Goal: Information Seeking & Learning: Compare options

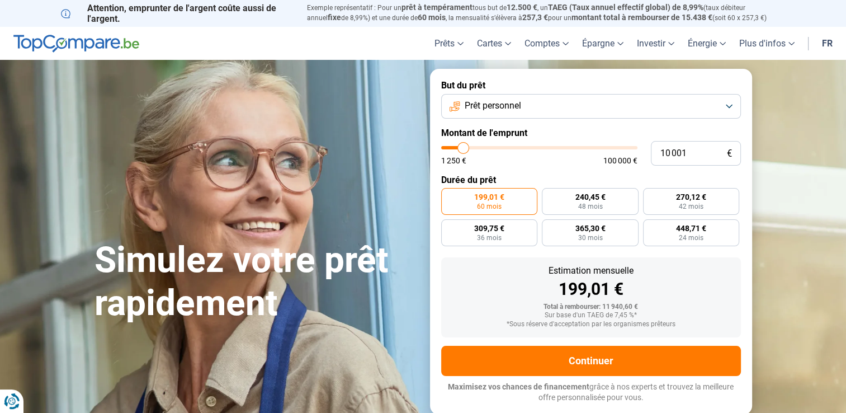
type input "10 500"
type input "10500"
type input "11 000"
type input "11000"
type input "11 250"
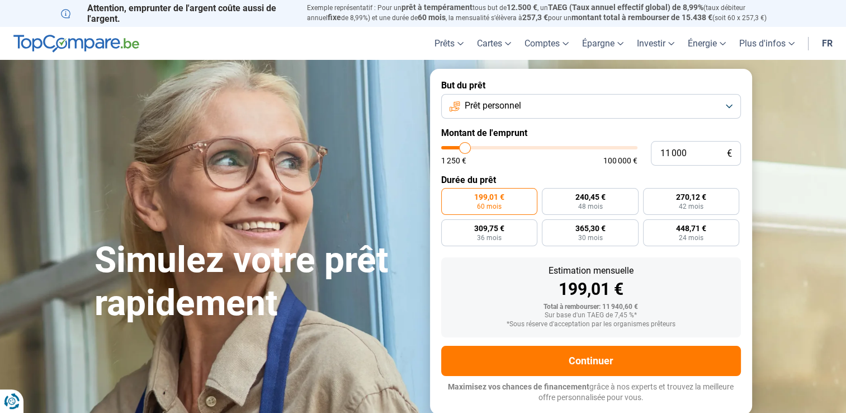
type input "11250"
type input "11 500"
type input "11500"
type input "11 750"
type input "11750"
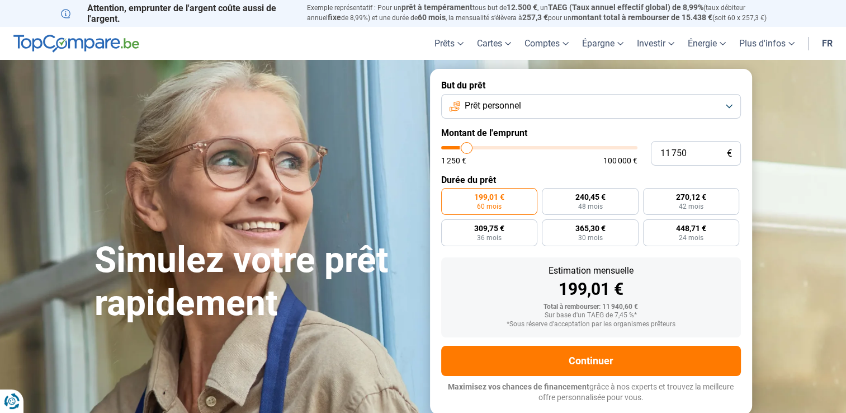
type input "12 000"
type input "12000"
type input "12 250"
type input "12250"
type input "12 500"
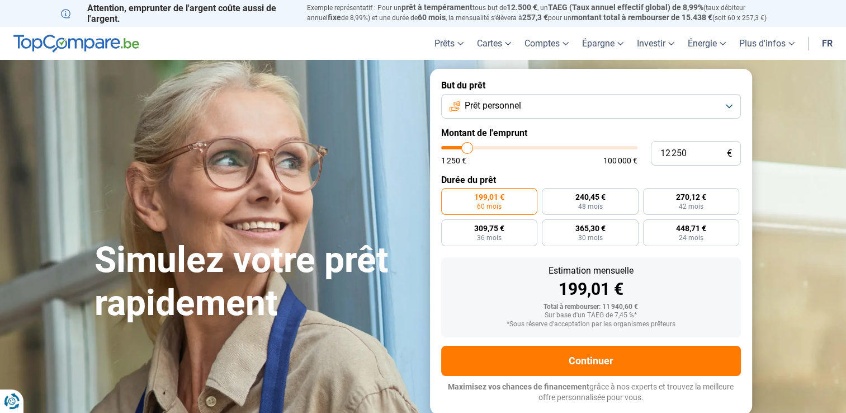
type input "12500"
type input "12 750"
type input "12750"
type input "13 000"
type input "13000"
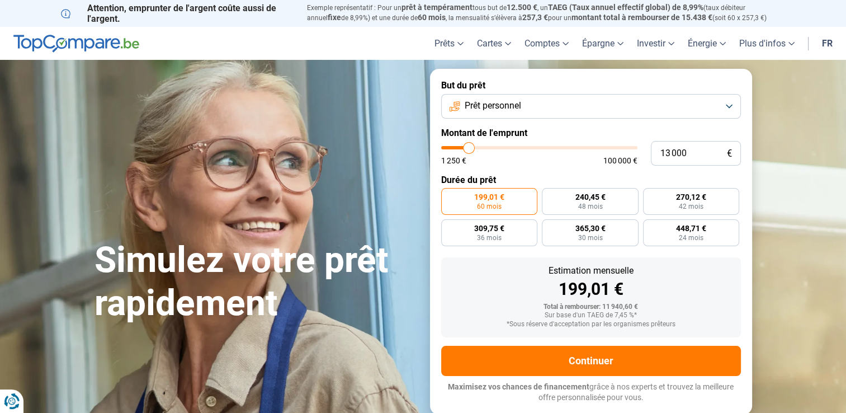
type input "13 250"
type input "13250"
type input "13 500"
type input "13500"
type input "13 750"
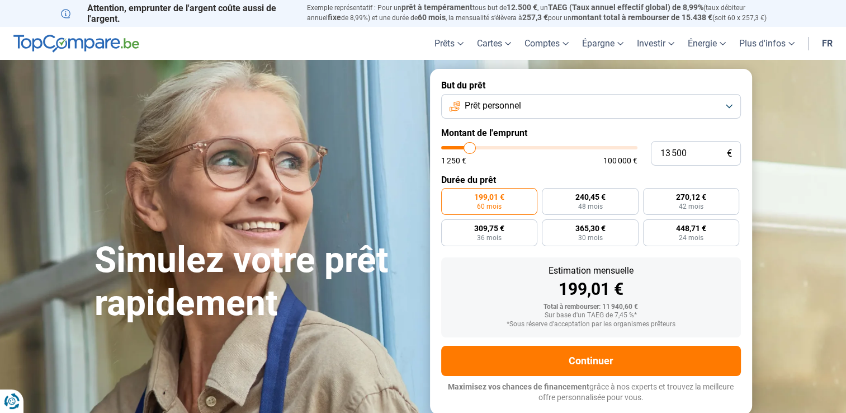
type input "13750"
type input "14 000"
type input "14000"
type input "13 750"
type input "13750"
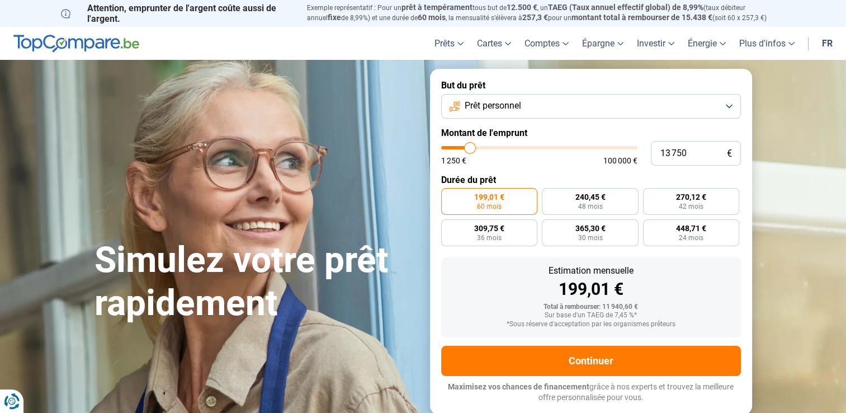
type input "12 500"
type input "12500"
type input "11 000"
type input "11000"
type input "9 000"
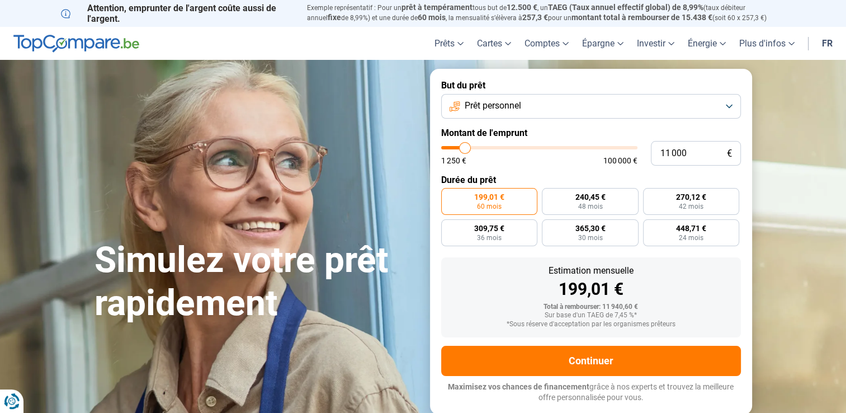
type input "9000"
type input "5 250"
type input "5250"
type input "2 750"
type input "2750"
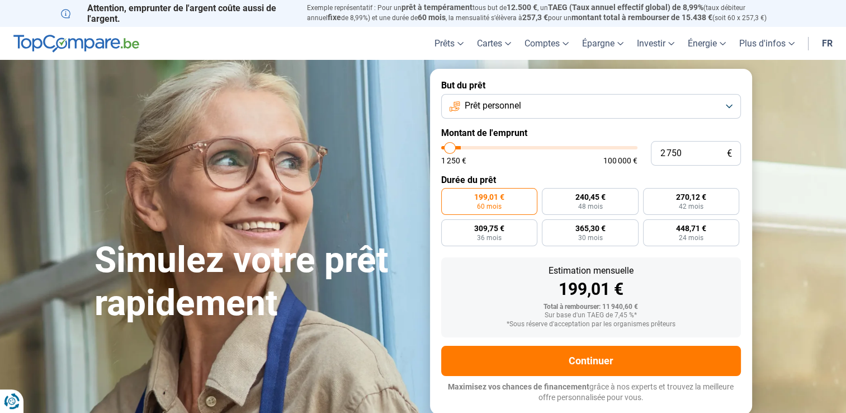
type input "2 000"
type input "2000"
type input "1 750"
type input "1750"
type input "1 500"
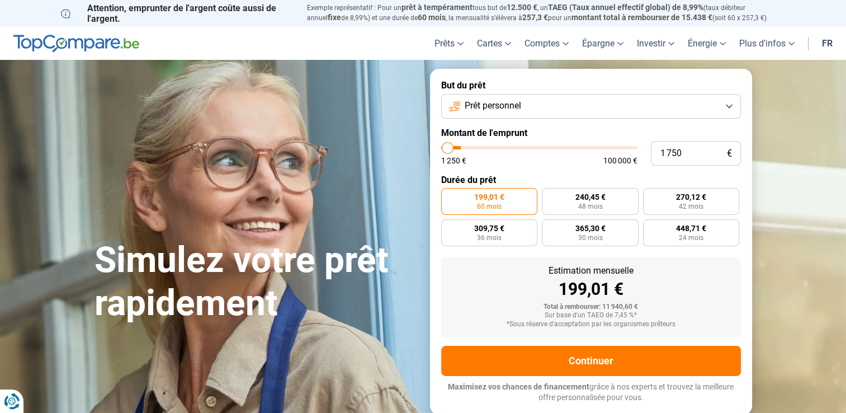
type input "1500"
type input "1 250"
drag, startPoint x: 464, startPoint y: 152, endPoint x: 432, endPoint y: 148, distance: 32.1
type input "1250"
click at [441, 148] on input "range" at bounding box center [539, 147] width 196 height 3
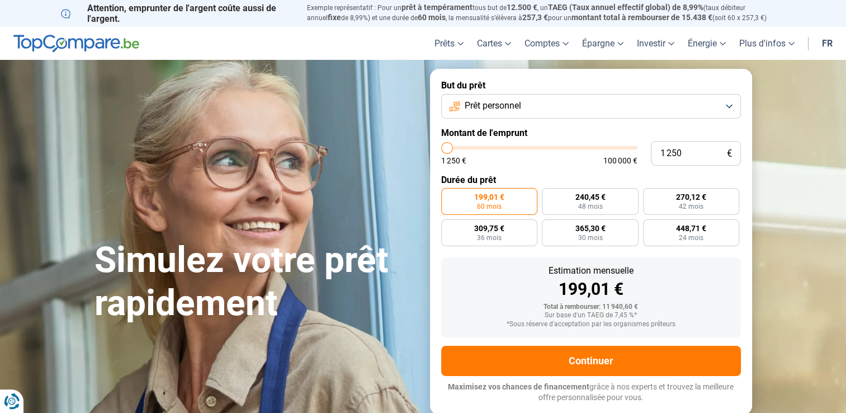
radio input "true"
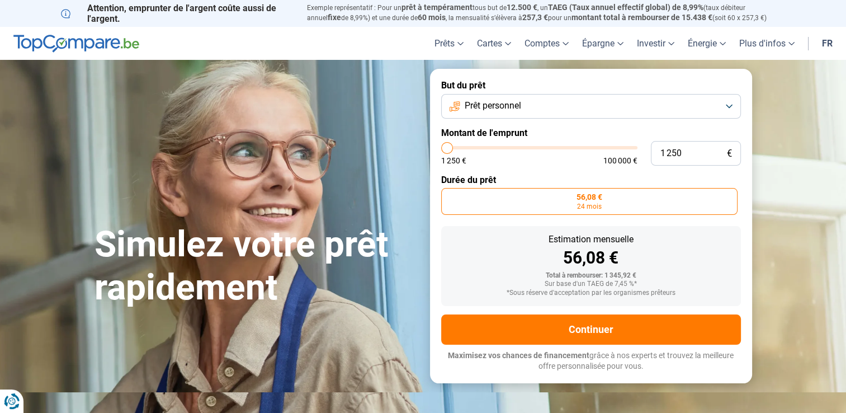
type input "3 500"
type input "3500"
type input "3 750"
type input "3750"
type input "4 000"
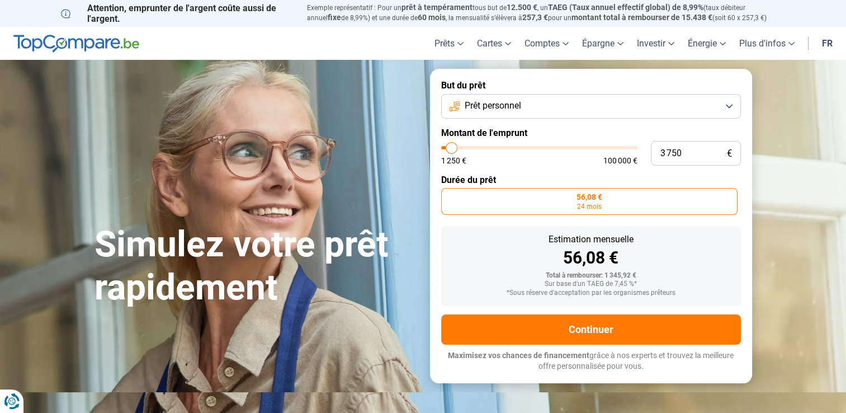
type input "4000"
type input "4 250"
type input "4250"
type input "4 500"
type input "4500"
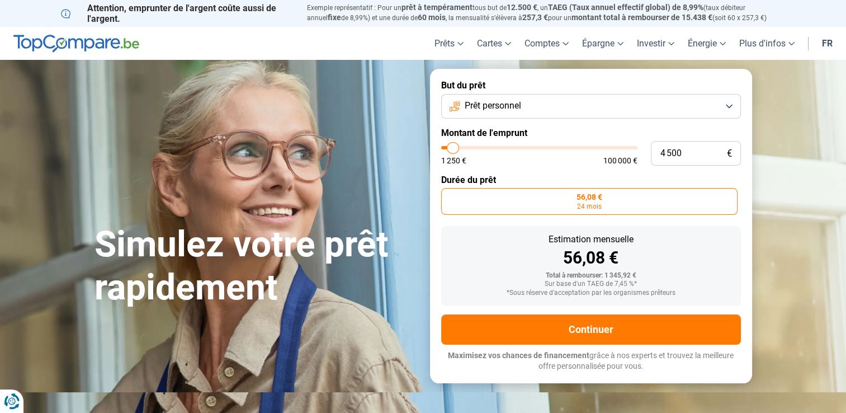
type input "4 250"
type input "4250"
type input "4 000"
type input "4000"
type input "3 500"
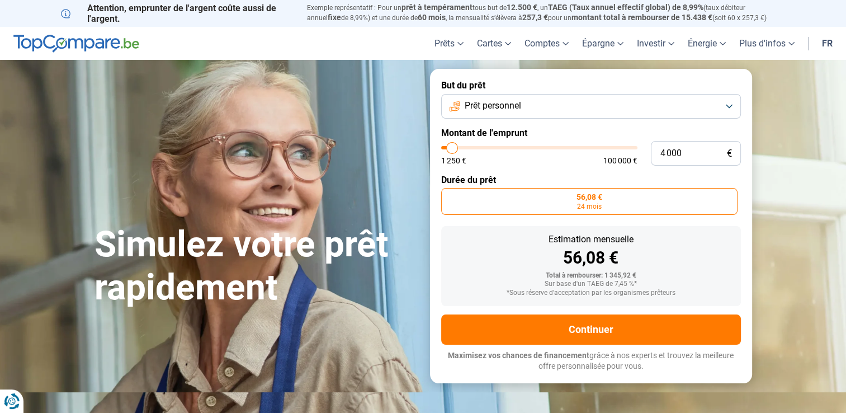
type input "3500"
type input "3 000"
type input "3000"
type input "2 750"
drag, startPoint x: 451, startPoint y: 148, endPoint x: 450, endPoint y: 142, distance: 6.3
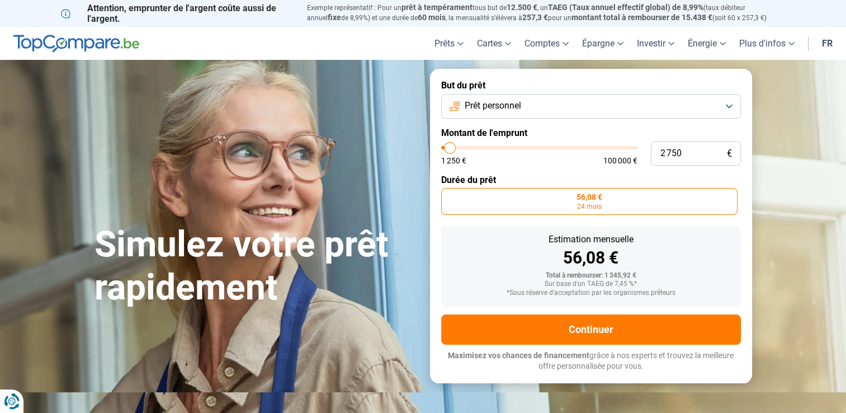
type input "2750"
click at [450, 146] on input "range" at bounding box center [539, 147] width 196 height 3
radio input "false"
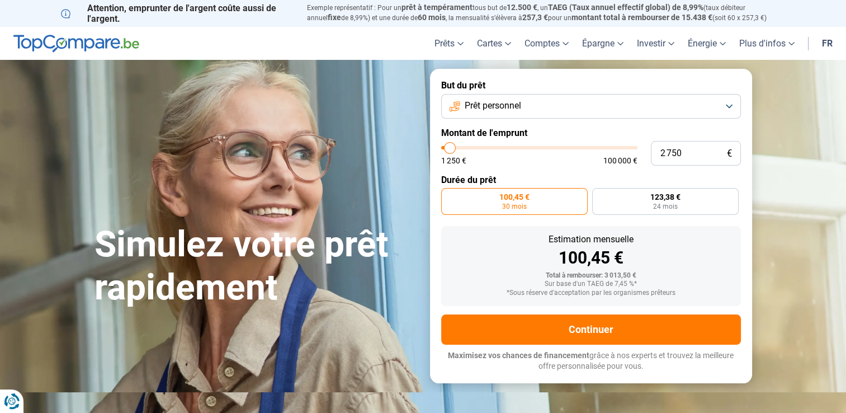
click at [449, 146] on input "range" at bounding box center [539, 147] width 196 height 3
type input "2 000"
type input "2000"
click at [449, 147] on input "range" at bounding box center [539, 147] width 196 height 3
radio input "true"
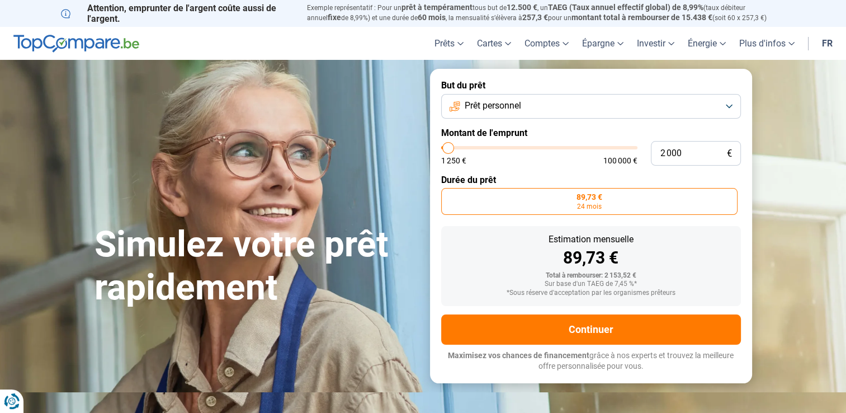
type input "3 750"
type input "3750"
type input "4 000"
drag, startPoint x: 452, startPoint y: 150, endPoint x: 452, endPoint y: 142, distance: 7.9
type input "4000"
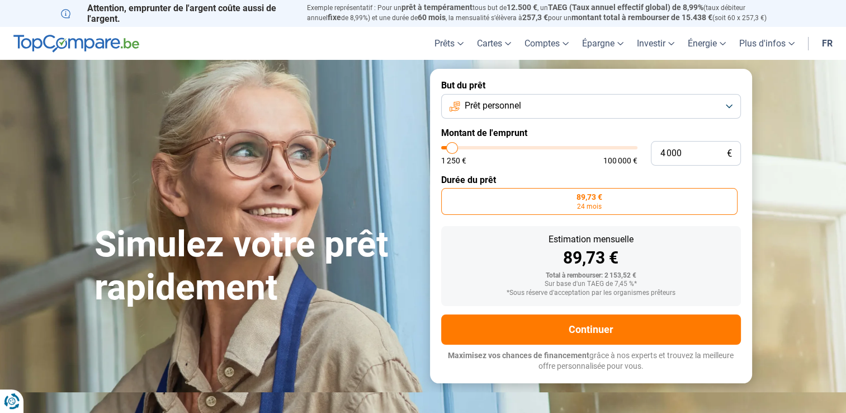
click at [452, 146] on input "range" at bounding box center [539, 147] width 196 height 3
radio input "false"
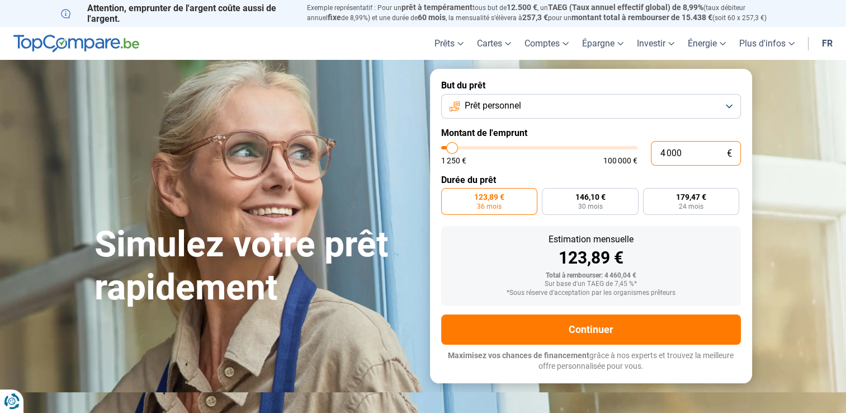
click at [696, 156] on input "4 000" at bounding box center [696, 153] width 90 height 25
type input "400"
type input "1250"
type input "40"
type input "1250"
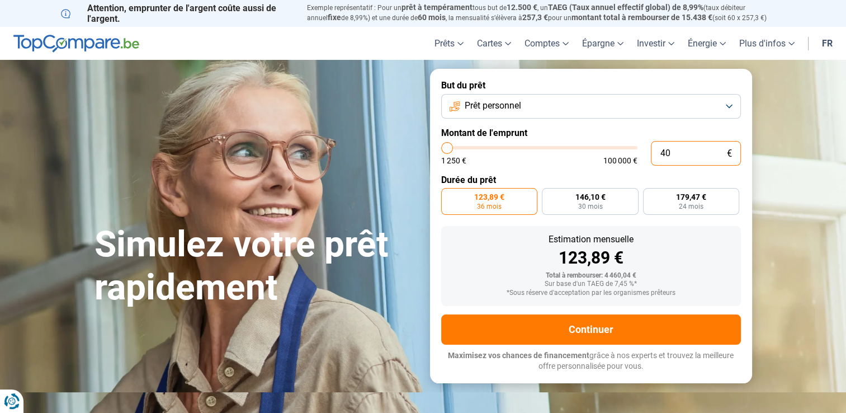
type input "4"
type input "1250"
type input "0"
type input "1250"
type input "2"
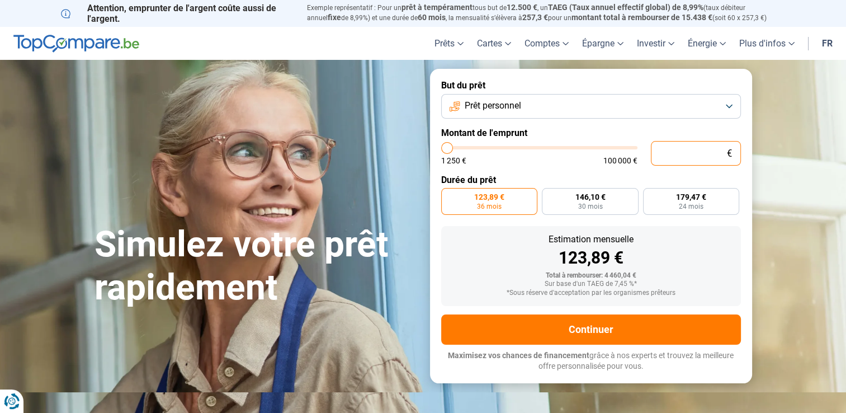
type input "1250"
type input "25"
type input "1250"
type input "259"
type input "1250"
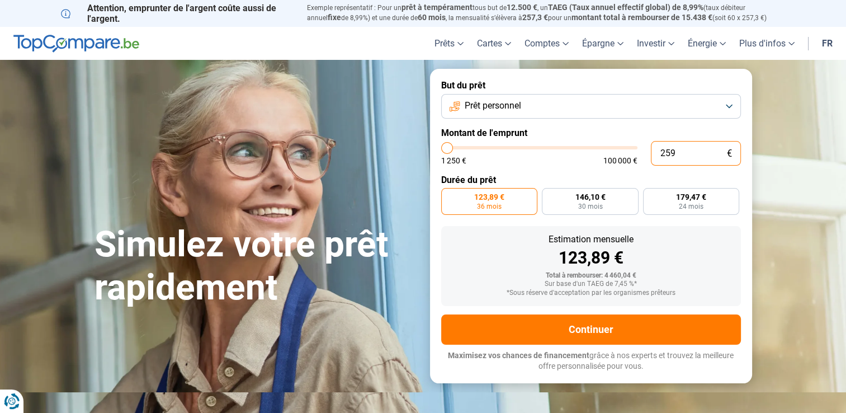
type input "25"
type input "1250"
type input "250"
type input "1250"
type input "2 500"
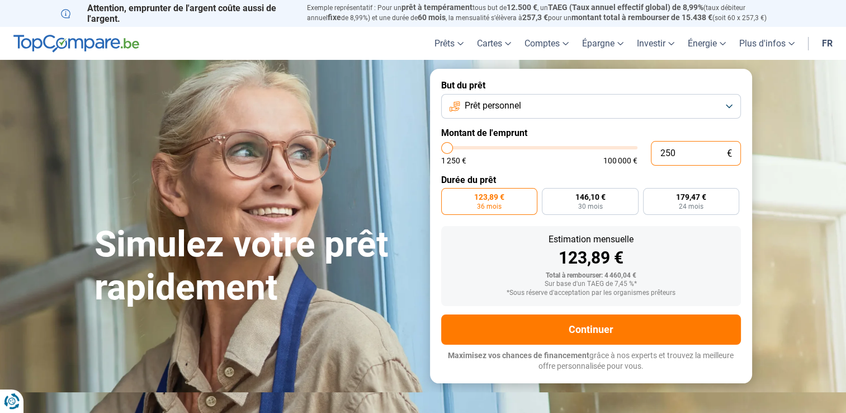
type input "2500"
radio input "true"
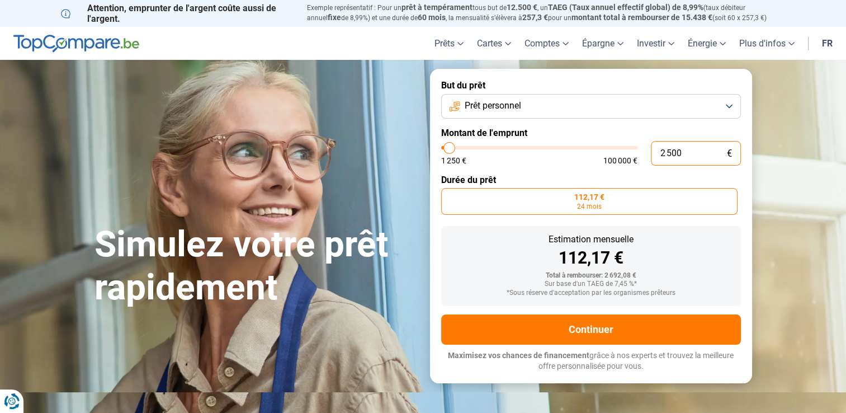
type input "250"
type input "1250"
type input "25"
type input "1250"
type input "2"
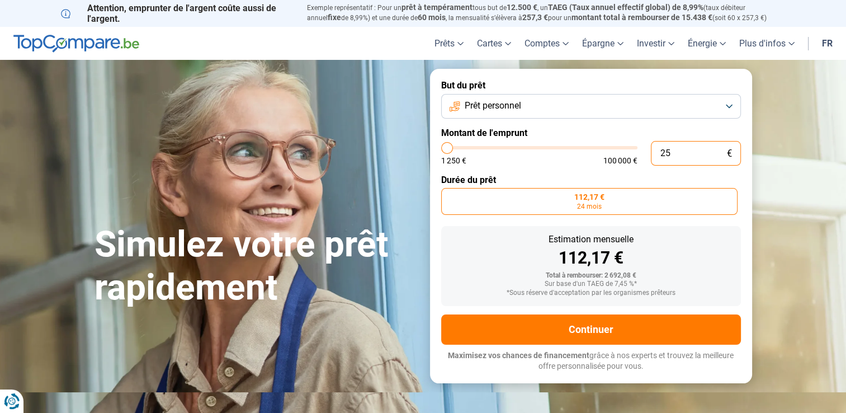
type input "1250"
type input "20"
type input "1250"
type input "200"
type input "1250"
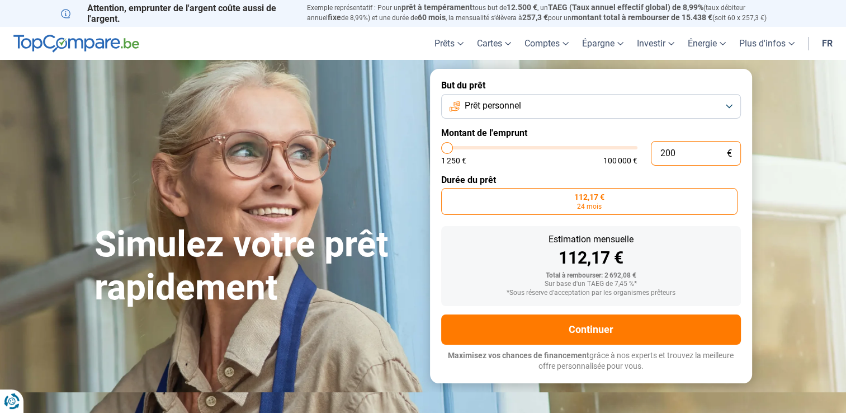
type input "2 000"
type input "2000"
type input "200"
type input "1250"
type input "20"
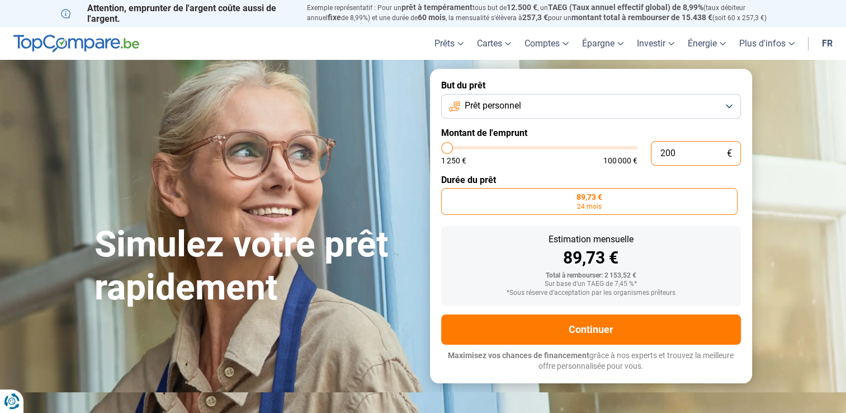
type input "1250"
type input "2"
type input "1250"
type input "25"
type input "1250"
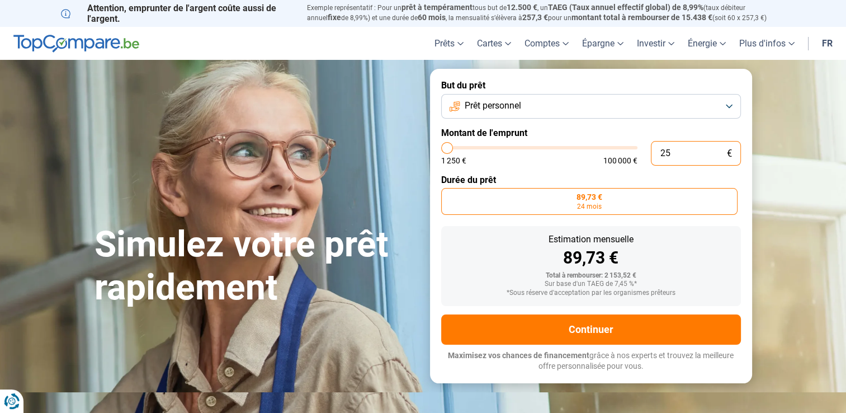
type input "250"
type input "1250"
type input "2 500"
type input "2500"
type input "250"
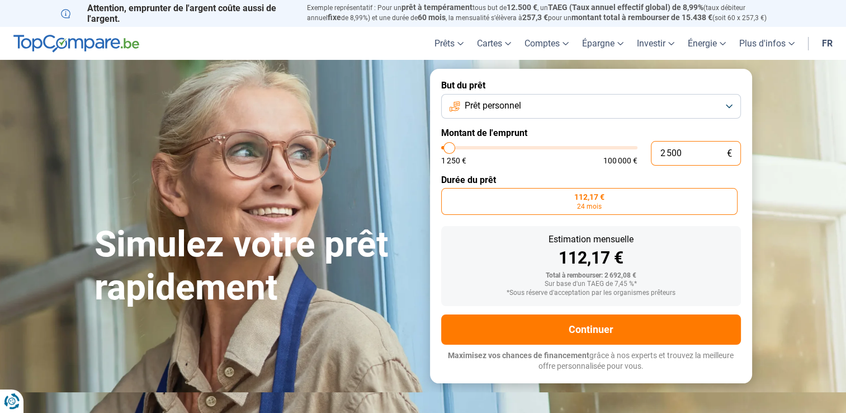
type input "1250"
type input "25"
type input "1250"
type input "2"
type input "1250"
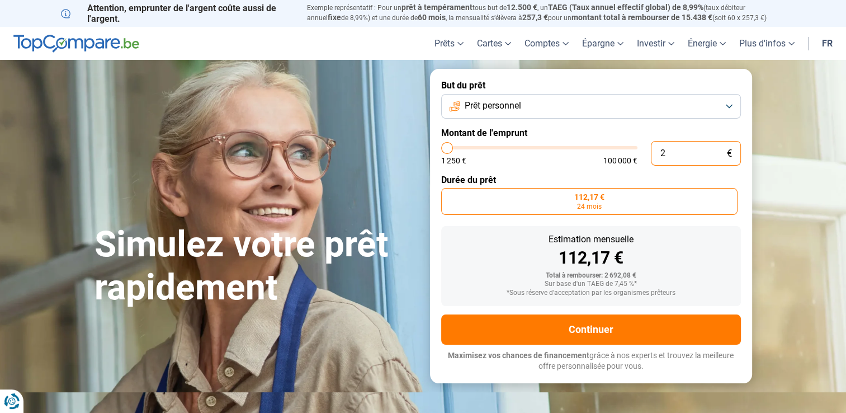
type input "20"
type input "1250"
type input "200"
type input "1250"
type input "2 000"
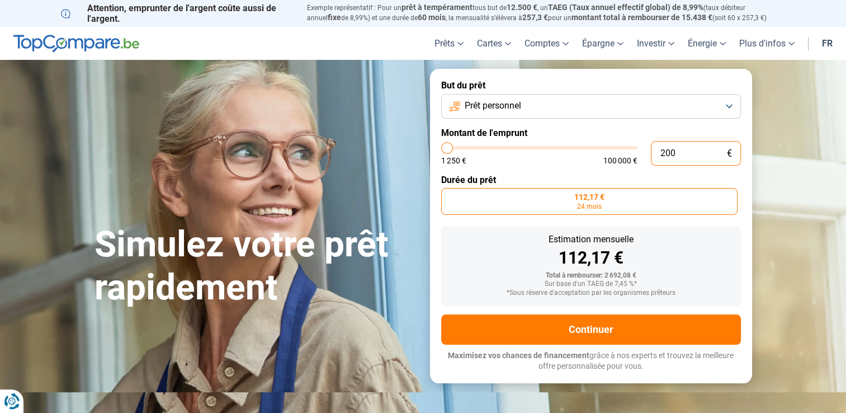
type input "2000"
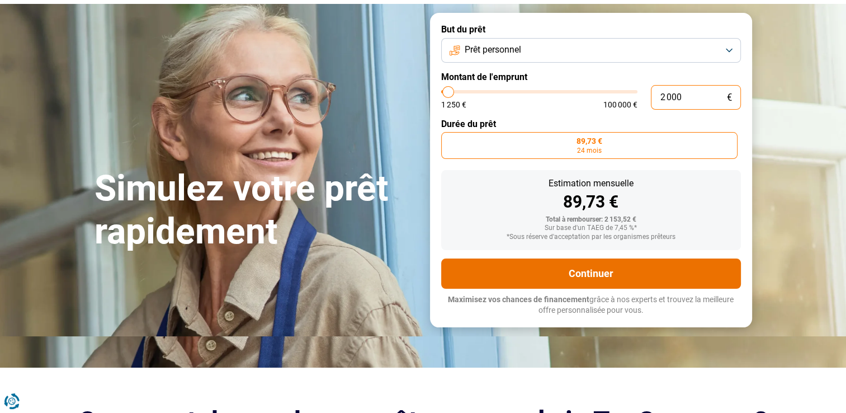
type input "2 000"
click at [593, 275] on button "Continuer" at bounding box center [591, 273] width 300 height 30
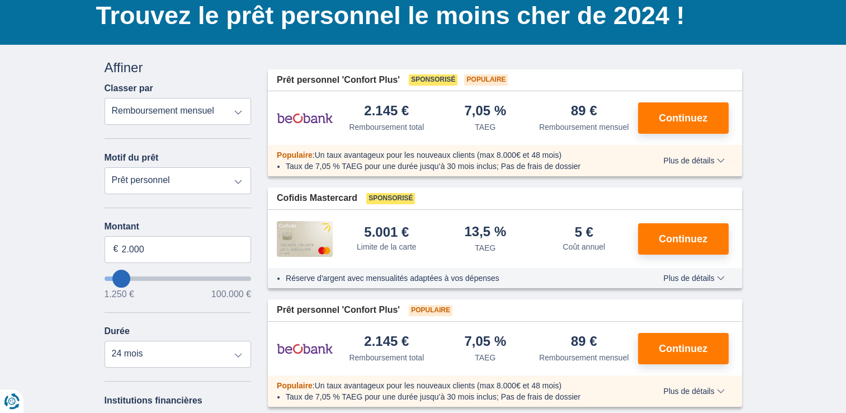
scroll to position [112, 0]
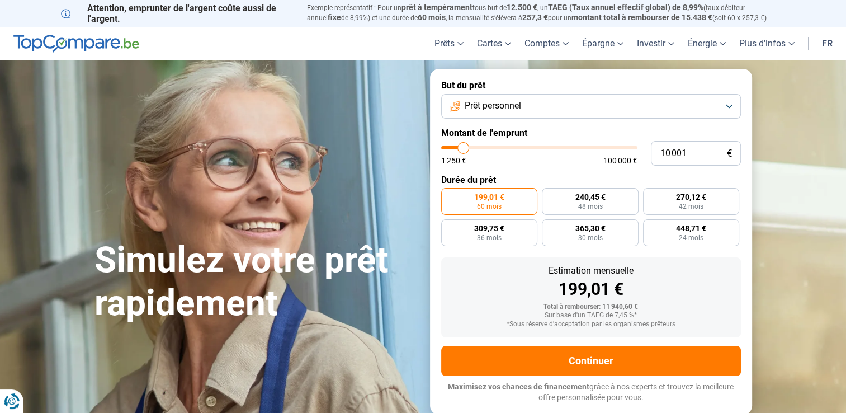
type input "10 250"
type input "10250"
type input "10 500"
type input "10500"
type input "10 750"
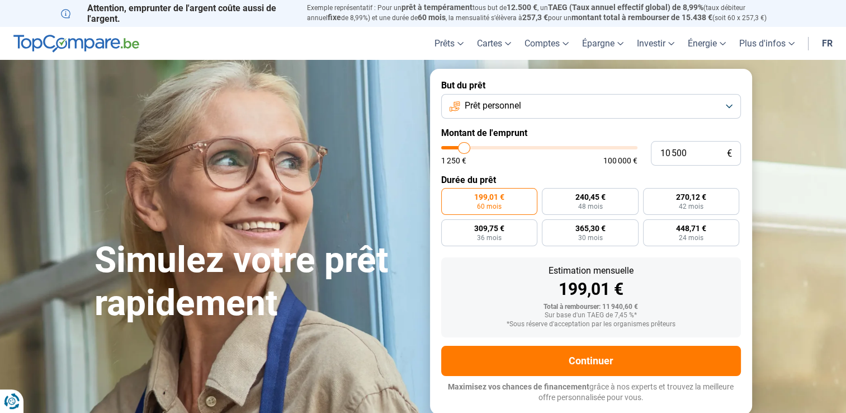
type input "10750"
type input "11 000"
type input "11000"
type input "11 250"
type input "11250"
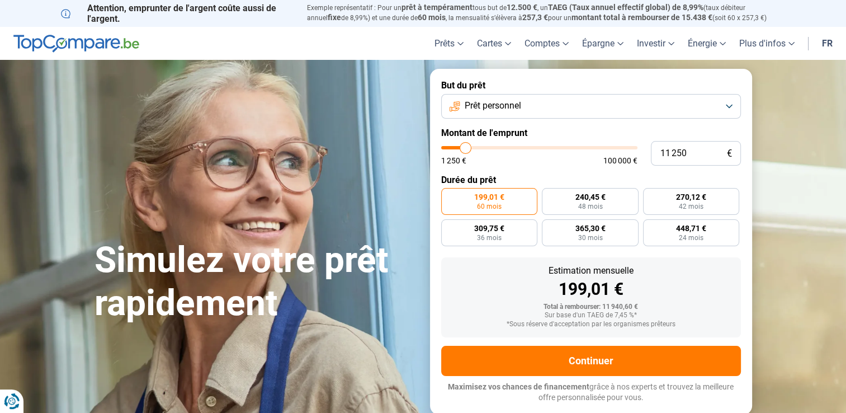
type input "11 500"
type input "11500"
type input "11 750"
type input "11750"
type input "12 000"
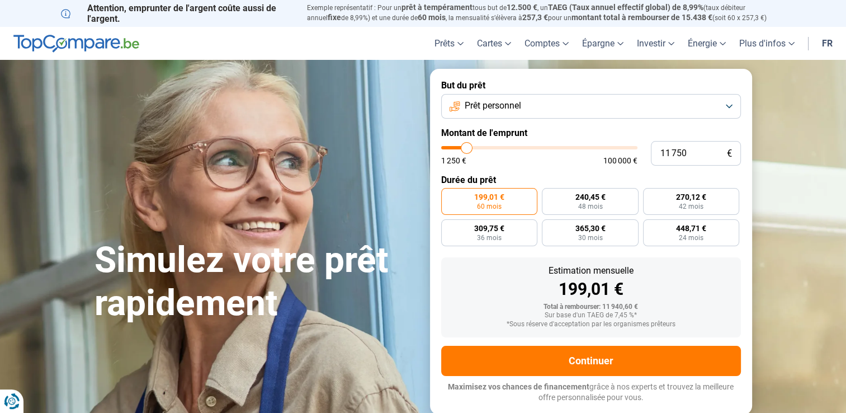
type input "12000"
type input "10 750"
type input "10750"
type input "9 750"
type input "9750"
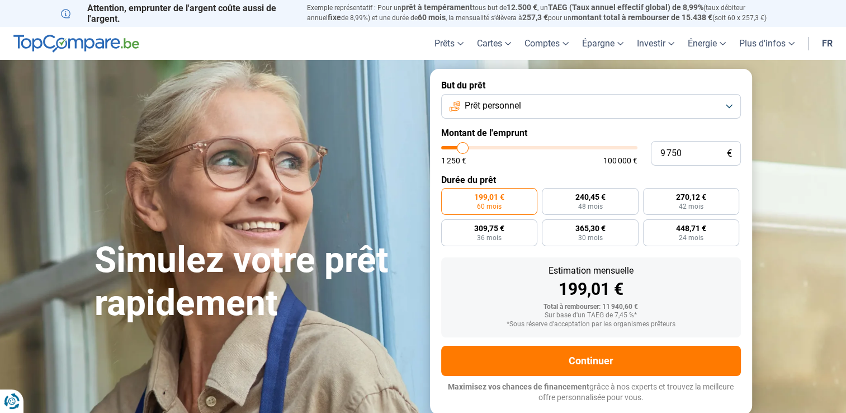
type input "9 000"
type input "9000"
type input "8 750"
type input "8750"
type input "7 500"
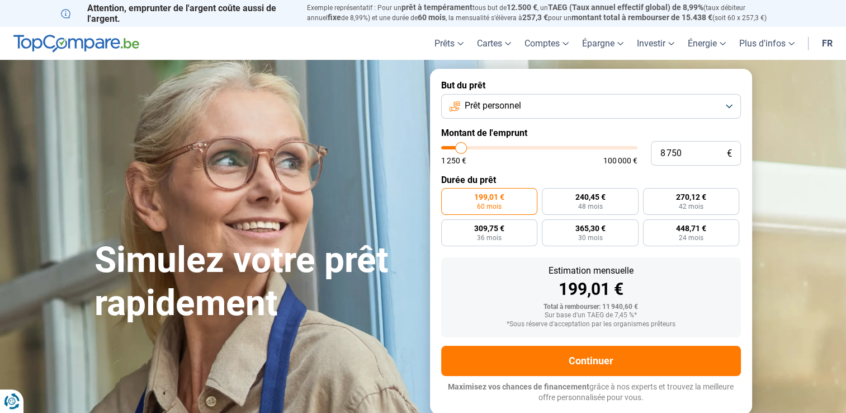
type input "7500"
type input "5 500"
type input "5500"
type input "1 250"
drag, startPoint x: 464, startPoint y: 146, endPoint x: 367, endPoint y: 138, distance: 97.2
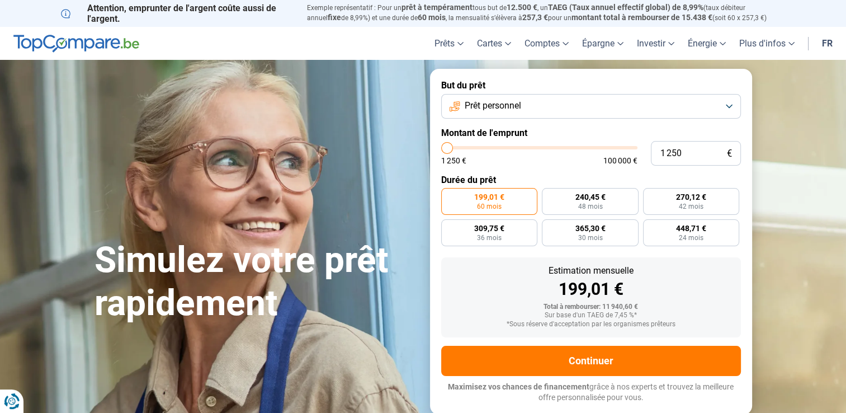
type input "1250"
click at [441, 146] on input "range" at bounding box center [539, 147] width 196 height 3
radio input "true"
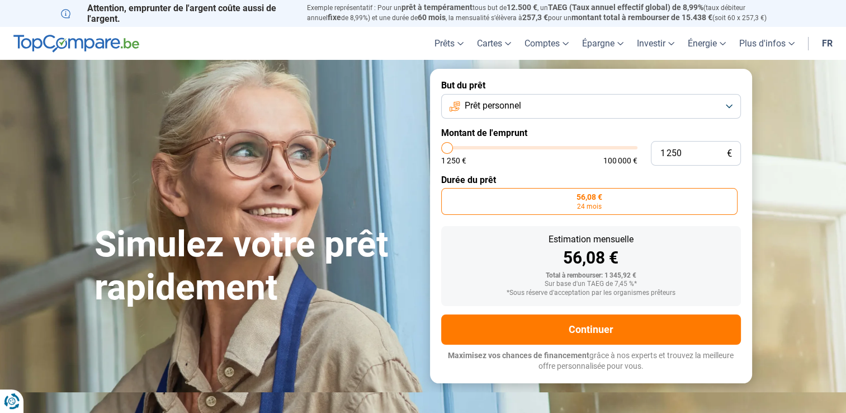
type input "1 750"
type input "1750"
type input "2 000"
type input "2000"
type input "2 250"
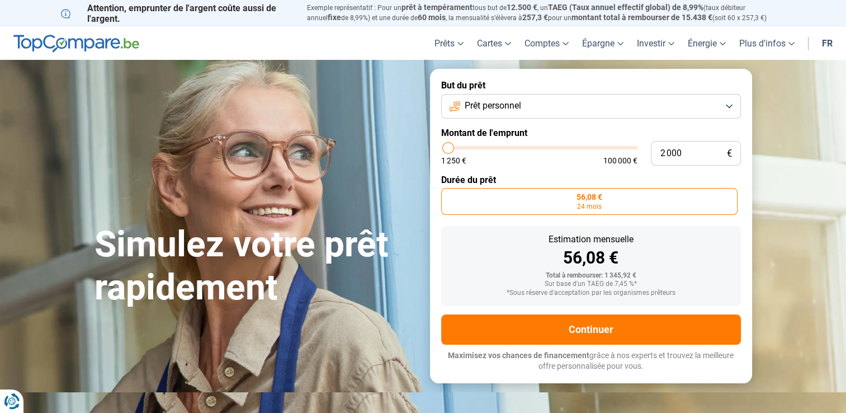
type input "2250"
type input "2 500"
type input "2500"
type input "2 750"
type input "2750"
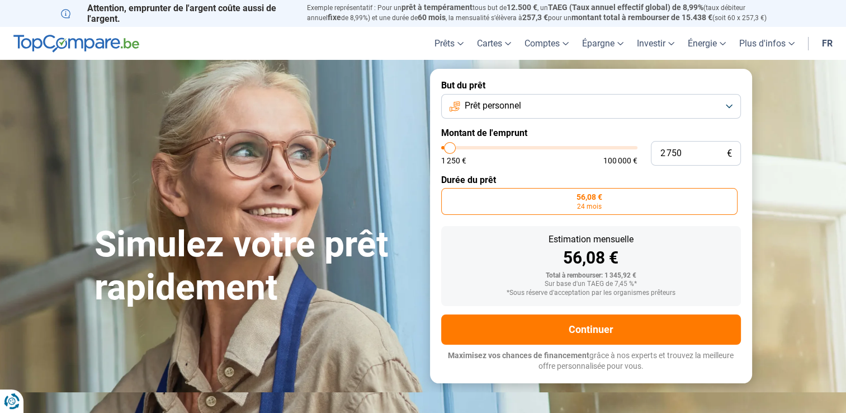
type input "3 250"
type input "3250"
type input "3 500"
type input "3500"
type input "2 500"
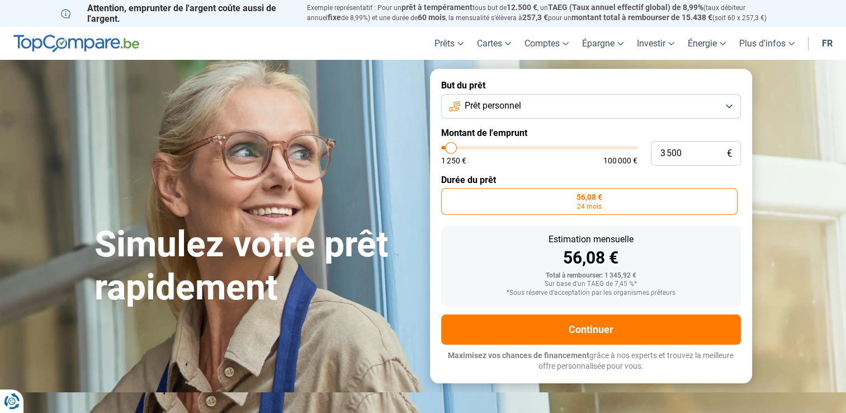
type input "2500"
type input "1 250"
type input "1250"
click at [444, 146] on input "range" at bounding box center [539, 147] width 196 height 3
click at [704, 156] on input "1 250" at bounding box center [696, 153] width 90 height 25
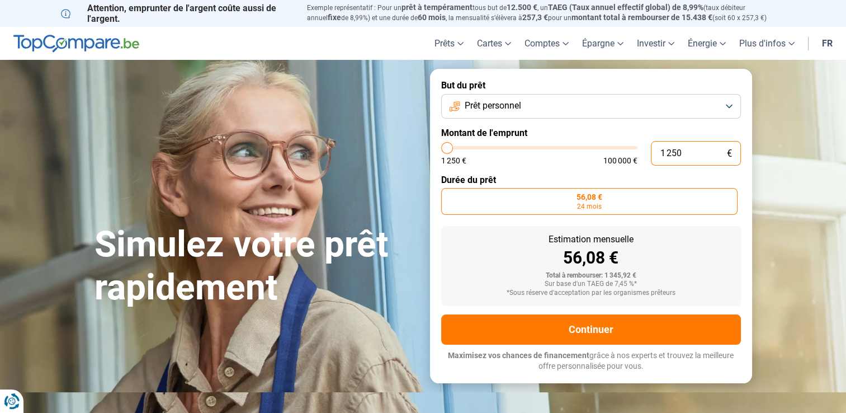
type input "125"
type input "1250"
type input "12"
type input "1250"
type input "1"
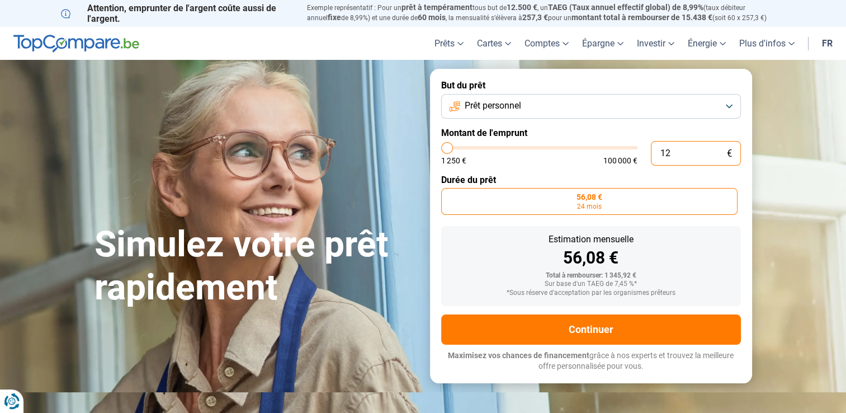
type input "1250"
type input "0"
type input "1250"
type input "2"
type input "1250"
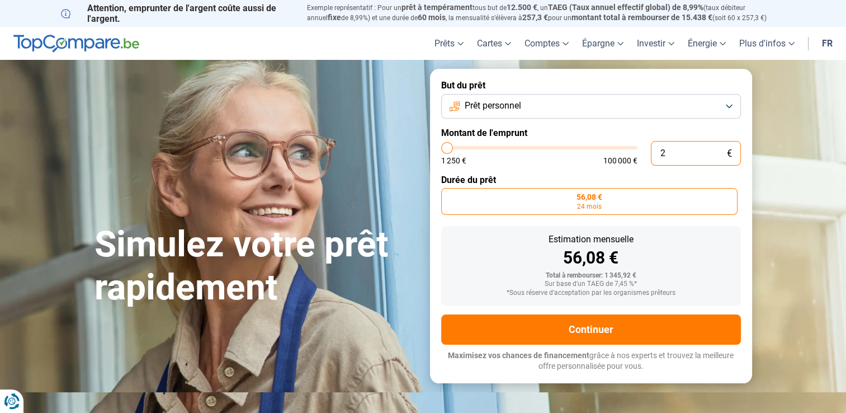
type input "20"
type input "1250"
type input "200"
type input "1250"
type input "2 000"
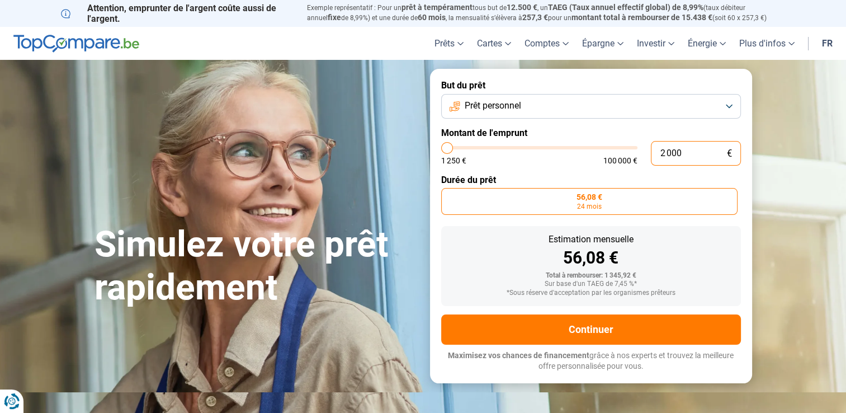
type input "2000"
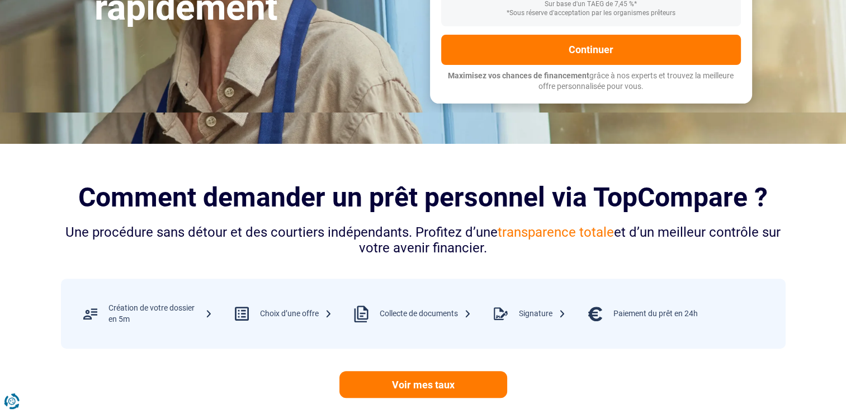
scroll to position [112, 0]
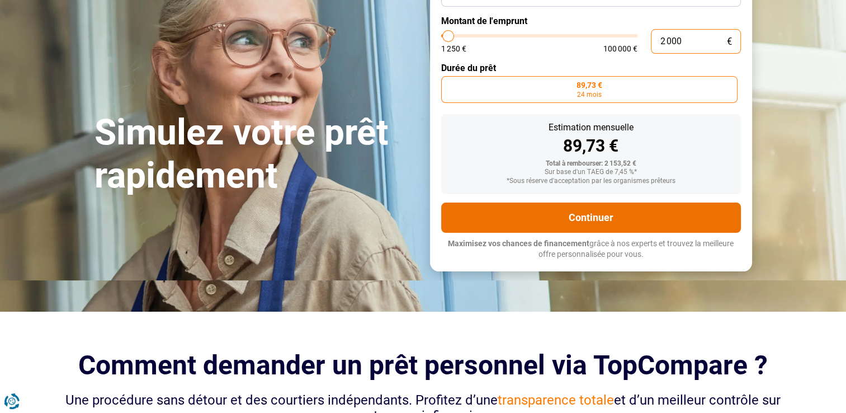
type input "2 000"
click at [618, 221] on button "Continuer" at bounding box center [591, 218] width 300 height 30
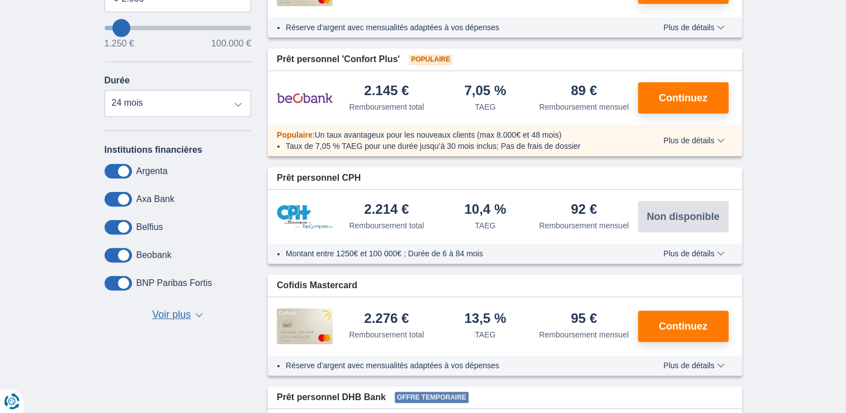
scroll to position [392, 0]
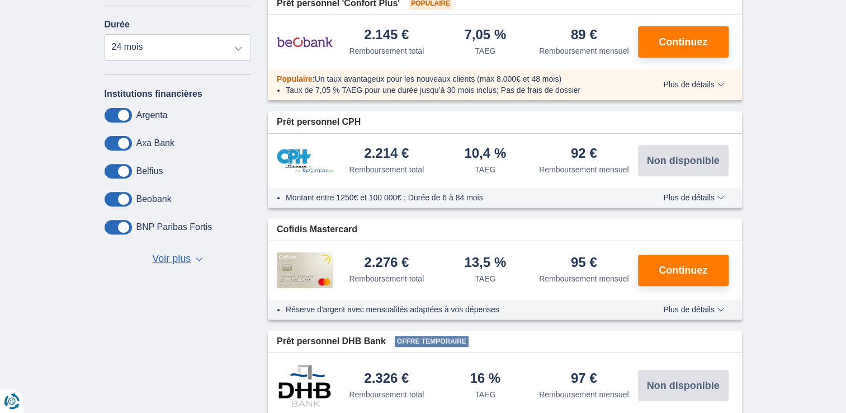
click at [171, 255] on span "Voir plus" at bounding box center [171, 259] width 39 height 15
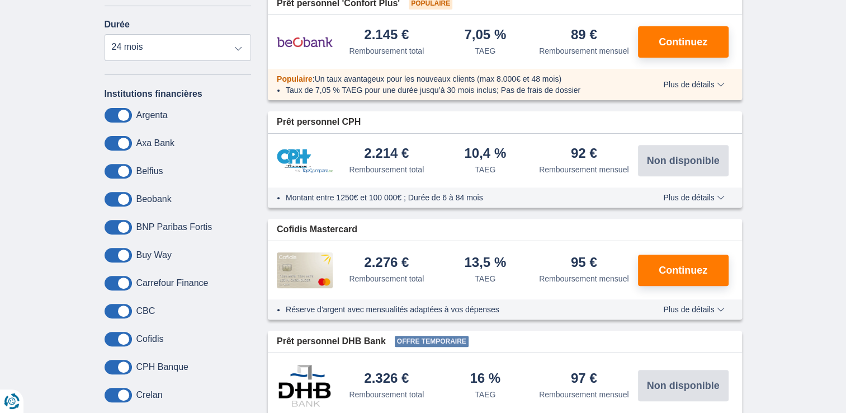
click at [149, 142] on label "Axa Bank" at bounding box center [156, 143] width 38 height 10
drag, startPoint x: 123, startPoint y: 196, endPoint x: 75, endPoint y: 194, distance: 48.2
click at [75, 194] on div "× widget.non-eligible-application.title widget.non-eligible-application.text no…" at bounding box center [423, 290] width 846 height 1104
click at [112, 200] on span at bounding box center [118, 199] width 27 height 15
click at [0, 0] on input "checkbox" at bounding box center [0, 0] width 0 height 0
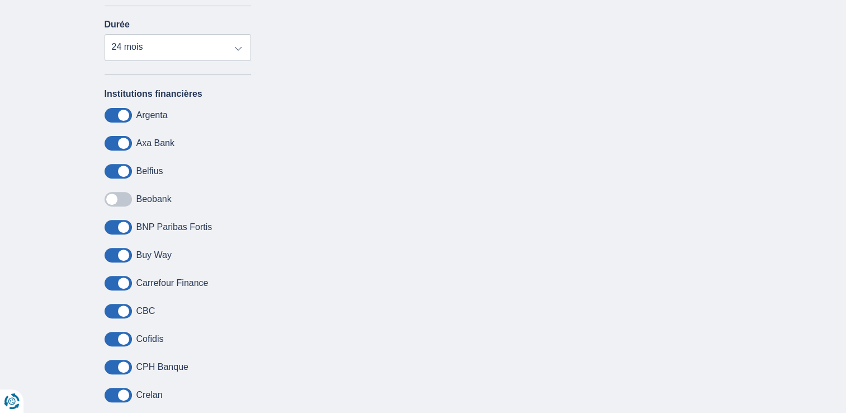
click at [112, 200] on span at bounding box center [118, 199] width 27 height 15
click at [0, 0] on input "checkbox" at bounding box center [0, 0] width 0 height 0
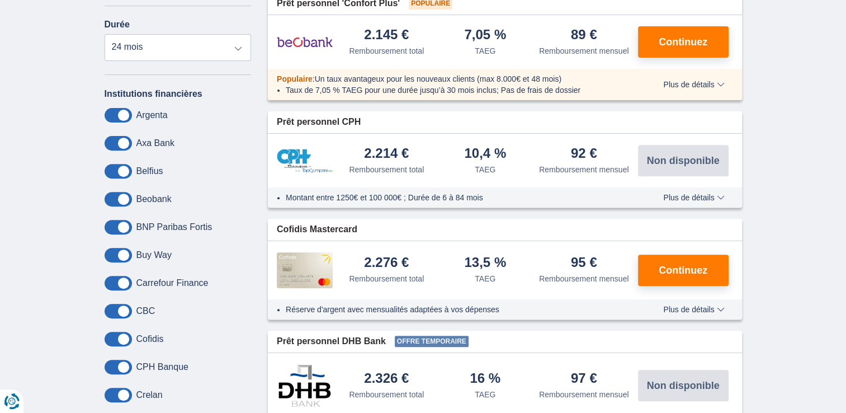
click at [112, 200] on span at bounding box center [118, 199] width 27 height 15
click at [0, 0] on input "checkbox" at bounding box center [0, 0] width 0 height 0
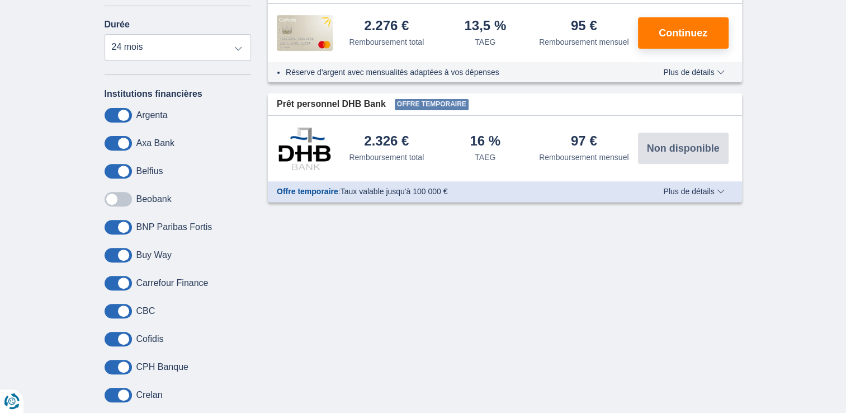
click at [116, 231] on span at bounding box center [118, 227] width 27 height 15
click at [0, 0] on input "checkbox" at bounding box center [0, 0] width 0 height 0
click at [113, 254] on span at bounding box center [118, 255] width 27 height 15
click at [0, 0] on input "checkbox" at bounding box center [0, 0] width 0 height 0
click at [126, 253] on span at bounding box center [118, 255] width 27 height 15
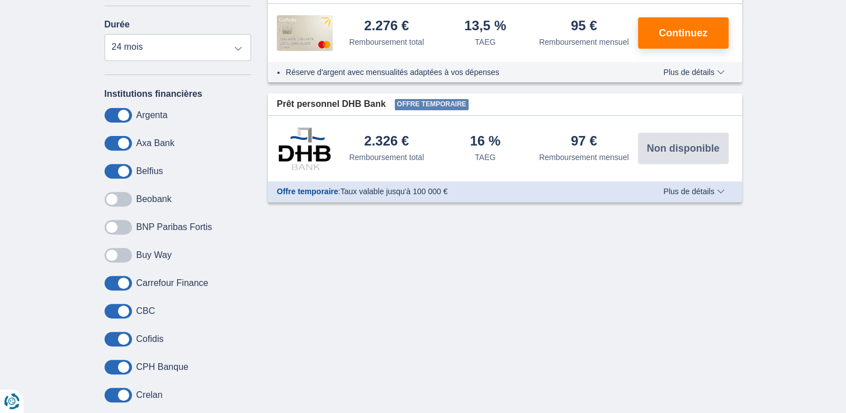
click at [0, 0] on input "checkbox" at bounding box center [0, 0] width 0 height 0
click at [112, 285] on span at bounding box center [118, 283] width 27 height 15
click at [0, 0] on input "checkbox" at bounding box center [0, 0] width 0 height 0
click at [114, 307] on span at bounding box center [118, 311] width 27 height 15
click at [0, 0] on input "checkbox" at bounding box center [0, 0] width 0 height 0
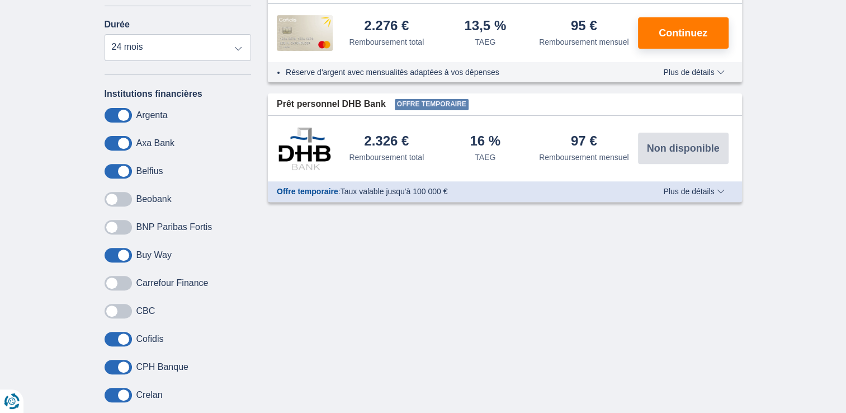
click at [110, 333] on span at bounding box center [118, 339] width 27 height 15
click at [0, 0] on input "checkbox" at bounding box center [0, 0] width 0 height 0
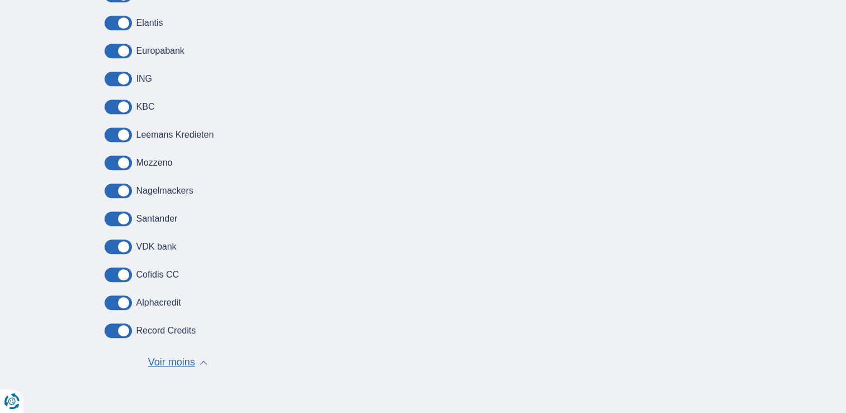
scroll to position [839, 0]
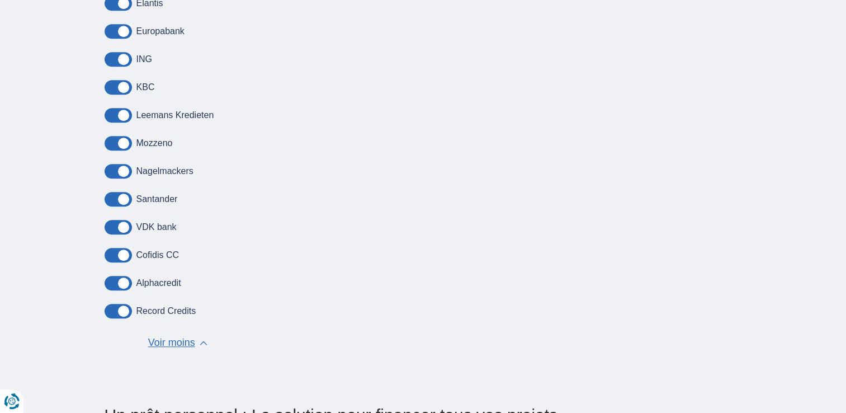
click at [164, 341] on span "Voir moins" at bounding box center [171, 343] width 47 height 15
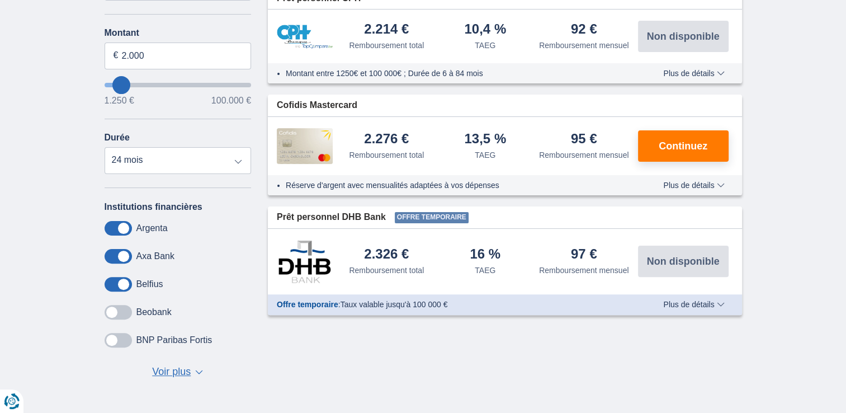
scroll to position [280, 0]
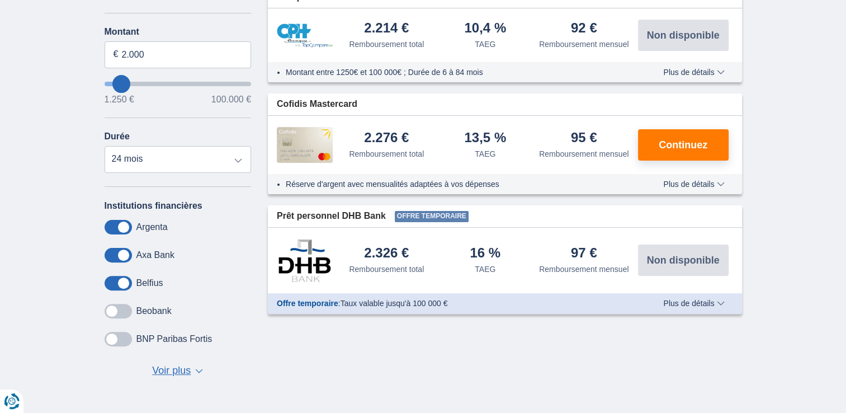
drag, startPoint x: 168, startPoint y: 367, endPoint x: 154, endPoint y: 363, distance: 15.2
click at [167, 368] on span "Voir plus" at bounding box center [171, 371] width 39 height 15
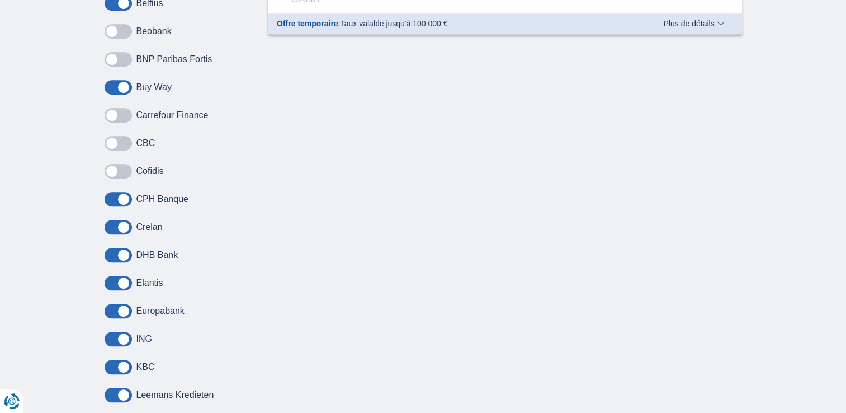
scroll to position [336, 0]
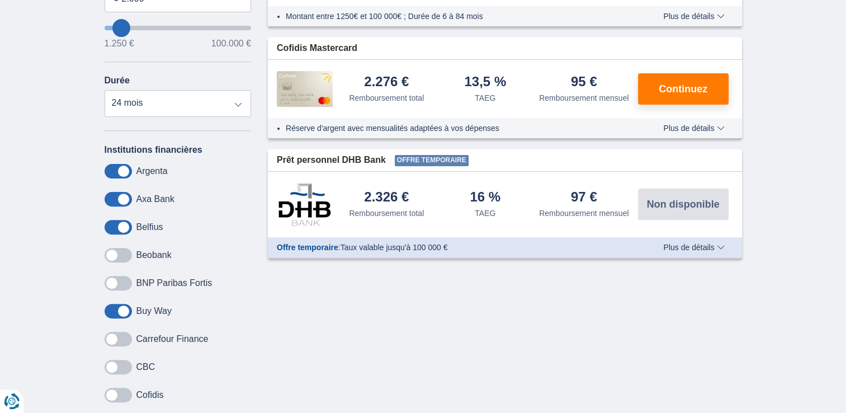
click at [698, 243] on span "Plus de détails" at bounding box center [694, 247] width 61 height 8
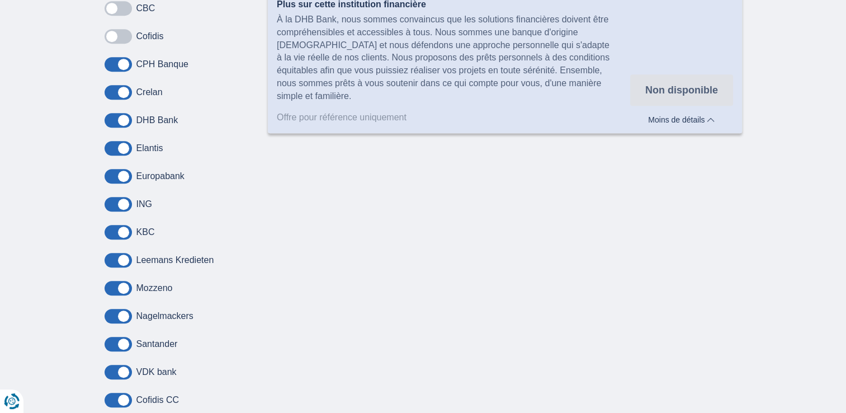
scroll to position [671, 0]
